Goal: Check status

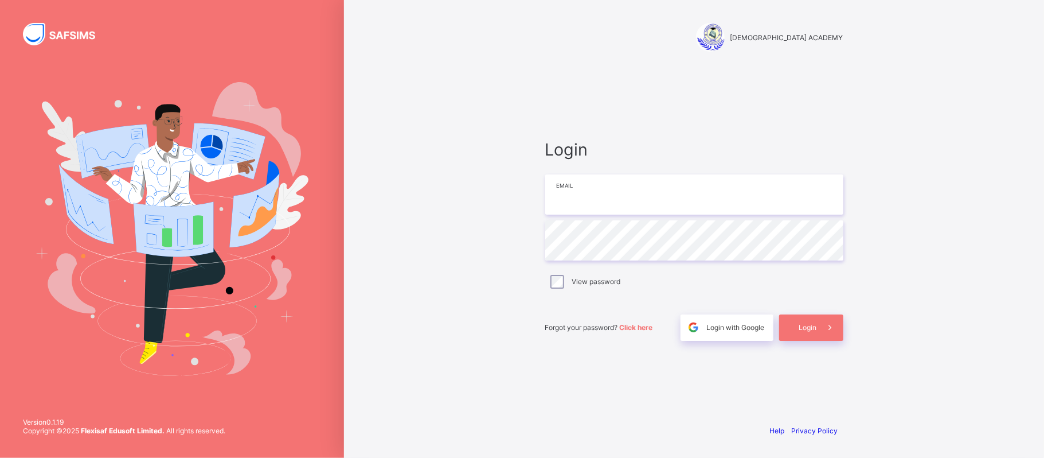
click at [617, 184] on input "email" at bounding box center [694, 194] width 298 height 40
type input "**********"
click at [817, 314] on span at bounding box center [830, 327] width 26 height 26
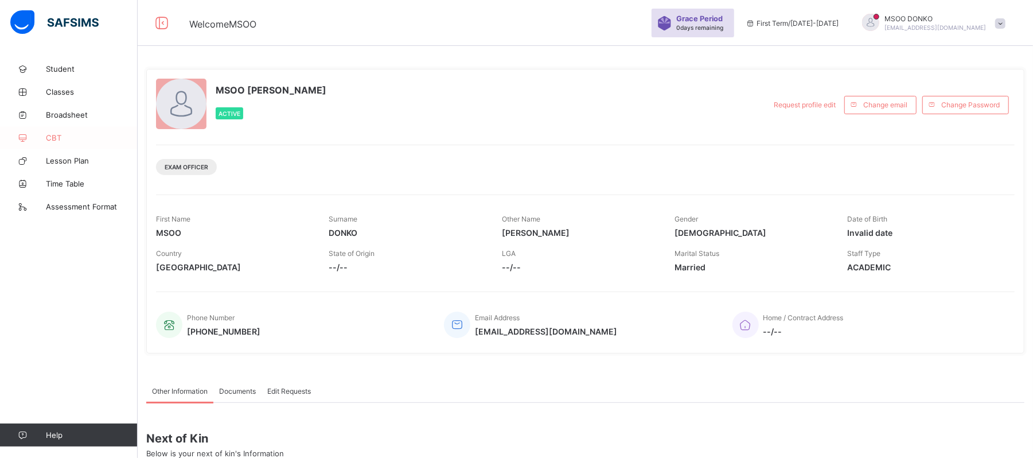
click at [64, 132] on link "CBT" at bounding box center [69, 137] width 138 height 23
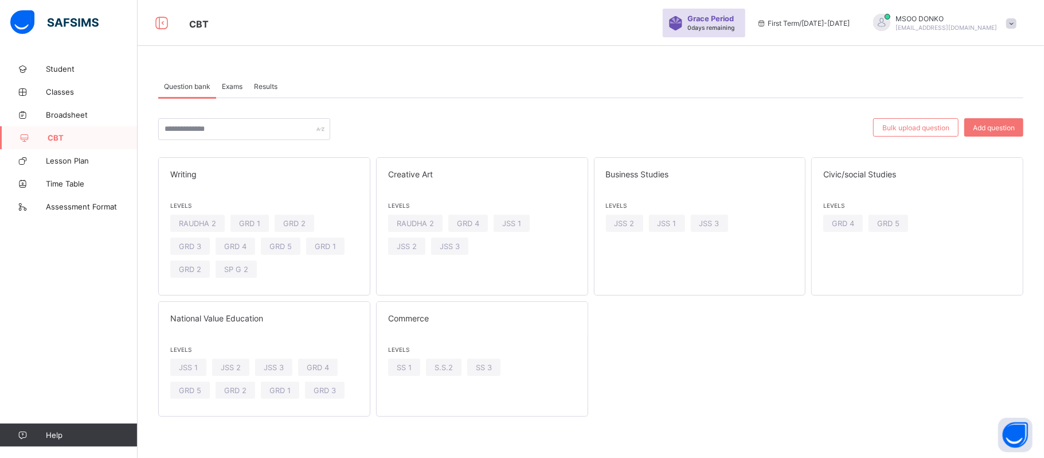
click at [271, 86] on span "Results" at bounding box center [266, 86] width 24 height 9
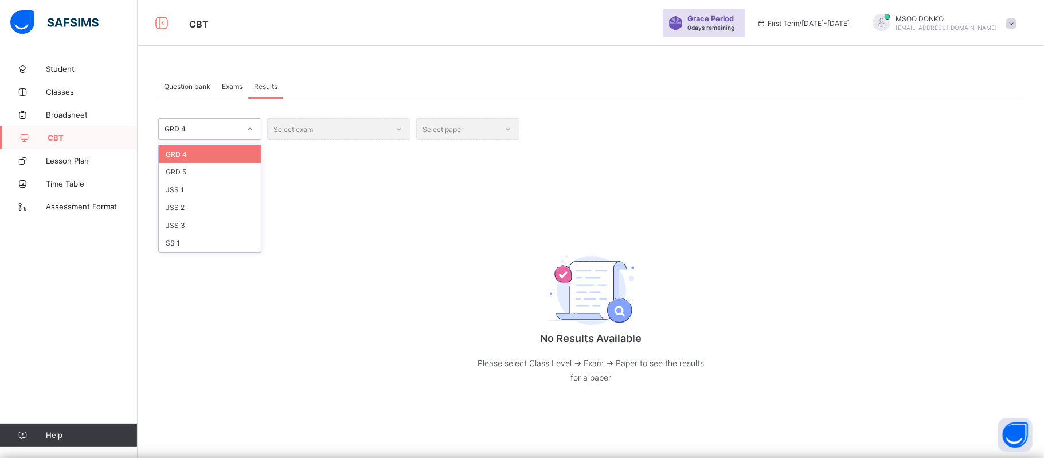
click at [252, 134] on div at bounding box center [249, 129] width 19 height 18
click at [179, 223] on div "JSS 3" at bounding box center [210, 225] width 102 height 18
click at [394, 130] on div "Select exam" at bounding box center [338, 129] width 143 height 22
click at [505, 131] on div "Select paper" at bounding box center [467, 129] width 103 height 22
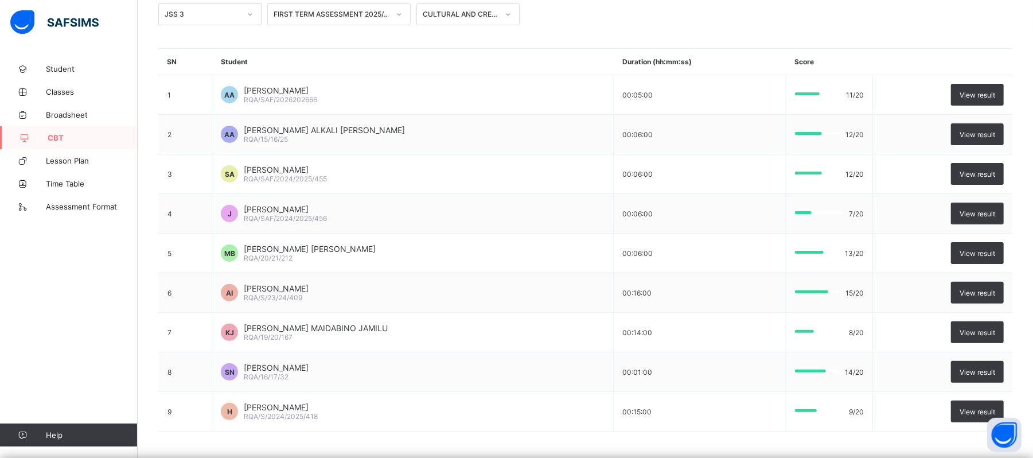
scroll to position [118, 0]
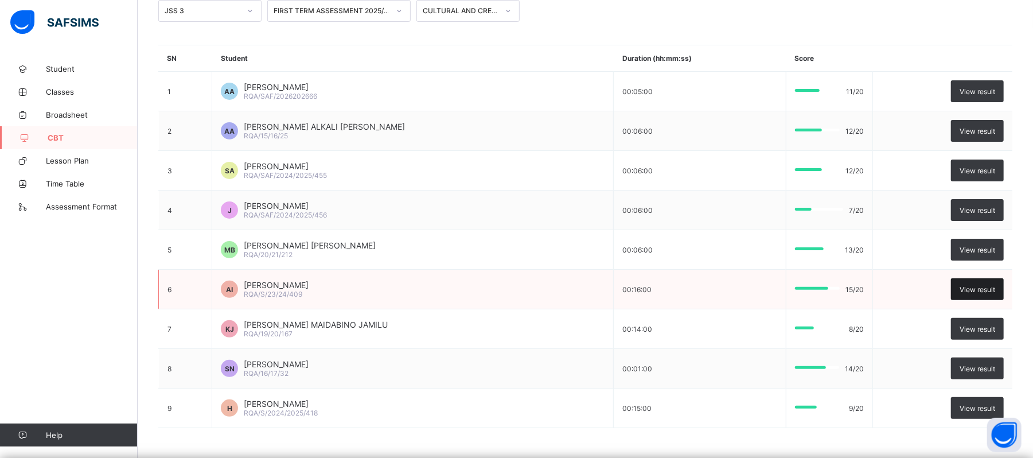
click at [988, 289] on span "View result" at bounding box center [977, 289] width 36 height 9
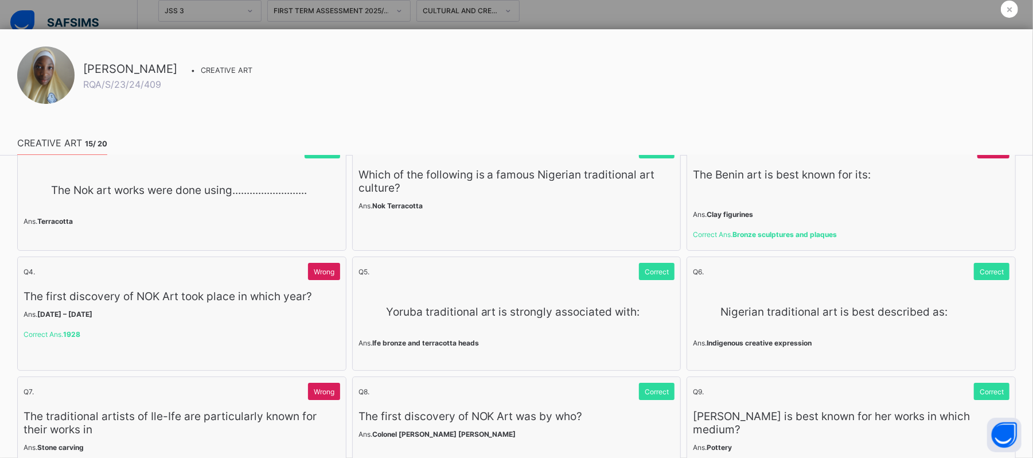
scroll to position [0, 0]
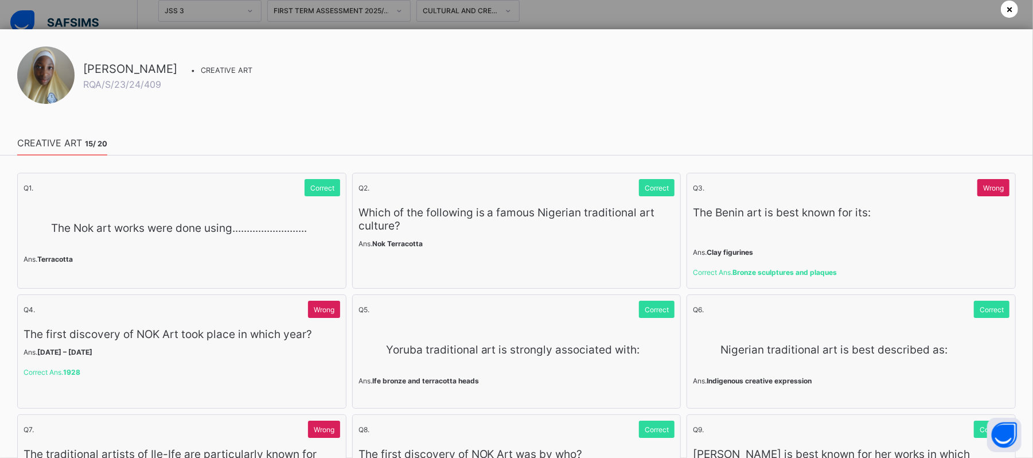
click at [1003, 14] on div "×" at bounding box center [1008, 9] width 17 height 17
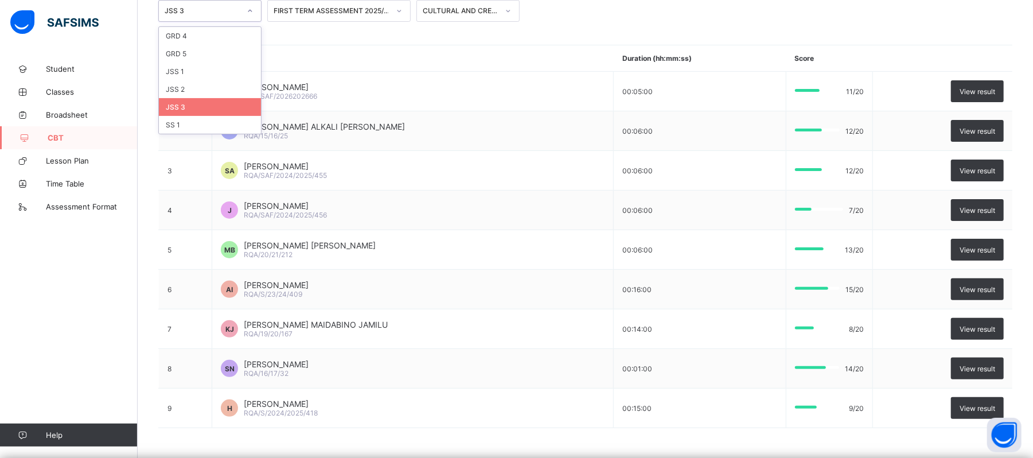
click at [249, 6] on icon at bounding box center [250, 10] width 7 height 11
click at [191, 65] on div "JSS 1" at bounding box center [210, 71] width 102 height 18
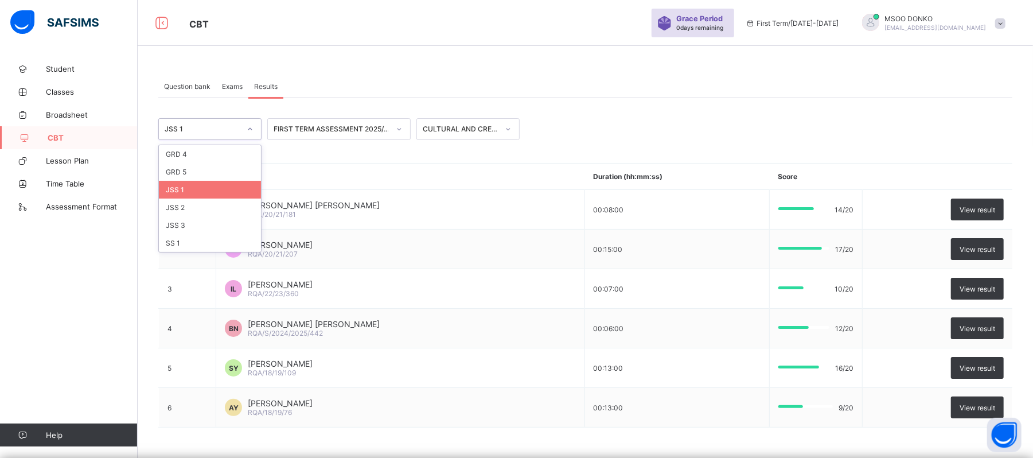
click at [225, 126] on div "JSS 1" at bounding box center [203, 129] width 76 height 9
click at [190, 207] on div "JSS 2" at bounding box center [210, 207] width 102 height 18
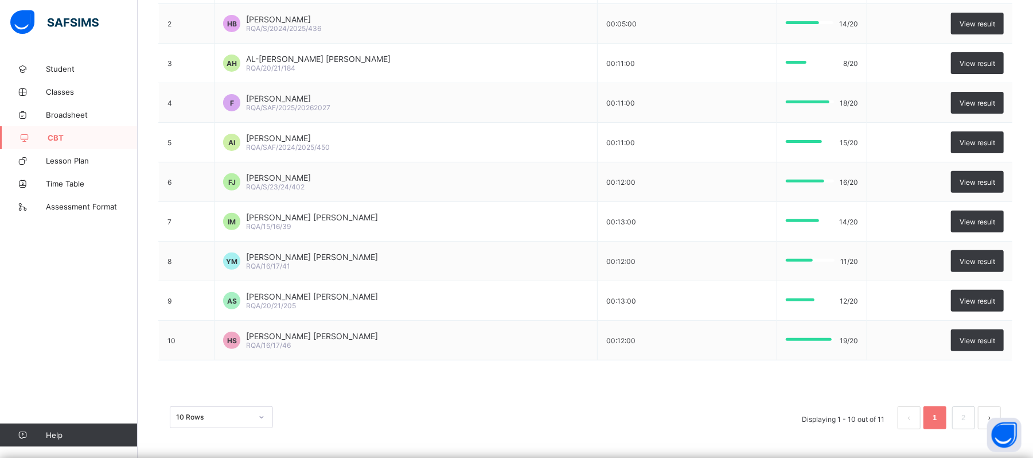
scroll to position [227, 0]
click at [978, 345] on div "View result" at bounding box center [977, 340] width 53 height 22
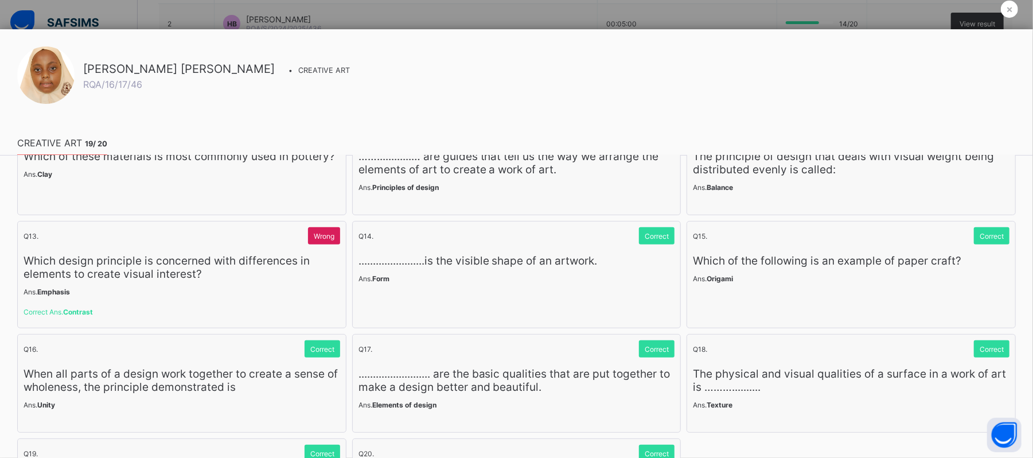
scroll to position [0, 0]
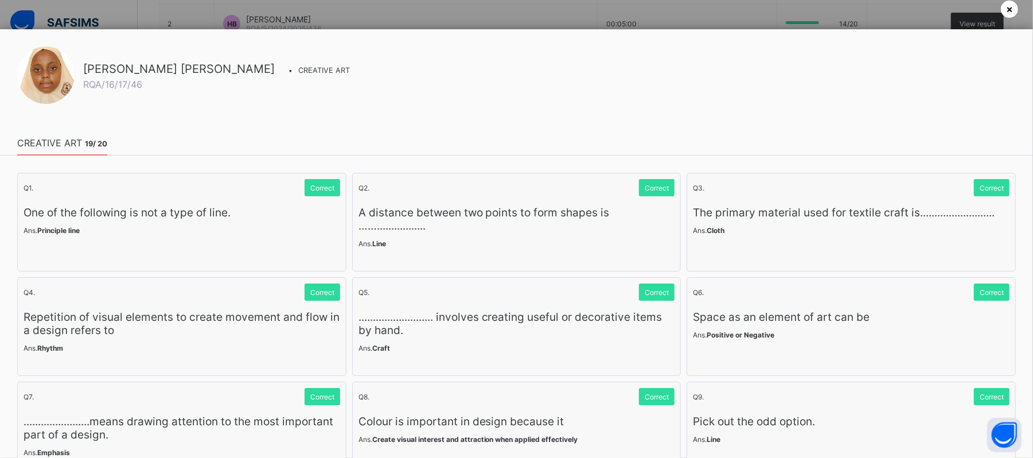
click at [1012, 8] on div "×" at bounding box center [1008, 9] width 17 height 17
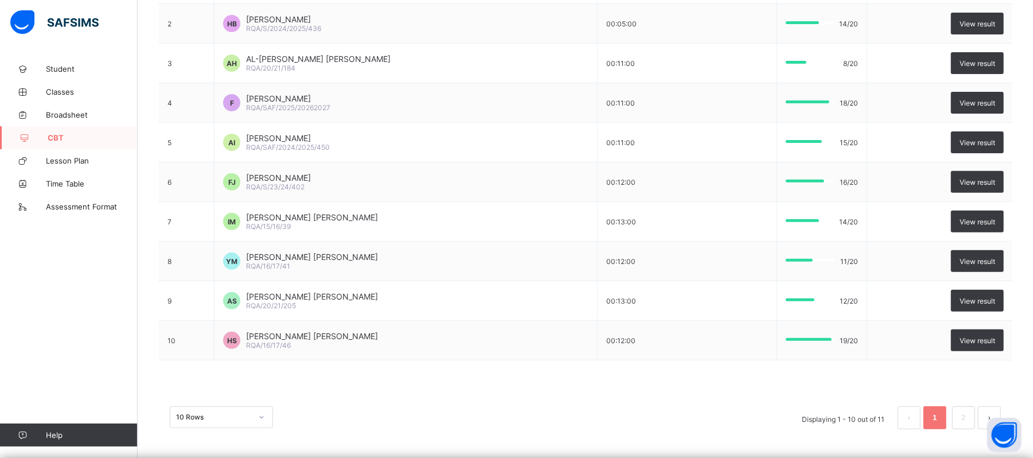
click at [1012, 8] on td "View result" at bounding box center [939, 24] width 145 height 40
